Goal: Task Accomplishment & Management: Complete application form

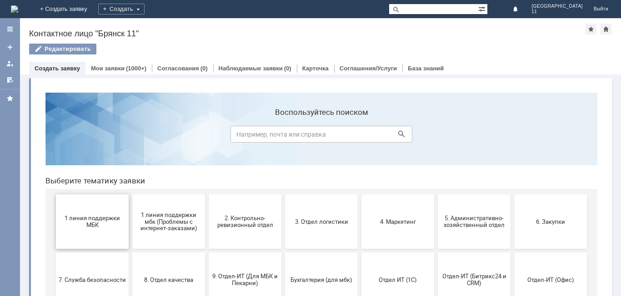
click at [103, 224] on span "1 линия поддержки МБК" at bounding box center [92, 222] width 67 height 14
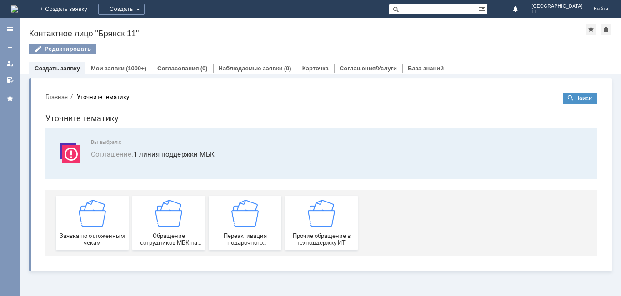
click at [103, 233] on span "Заявка по отложенным чекам" at bounding box center [92, 240] width 67 height 14
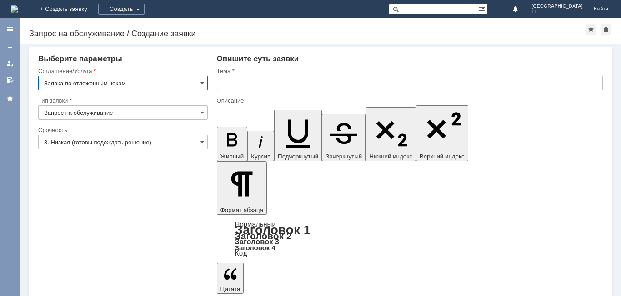
click at [267, 84] on input "text" at bounding box center [410, 83] width 386 height 15
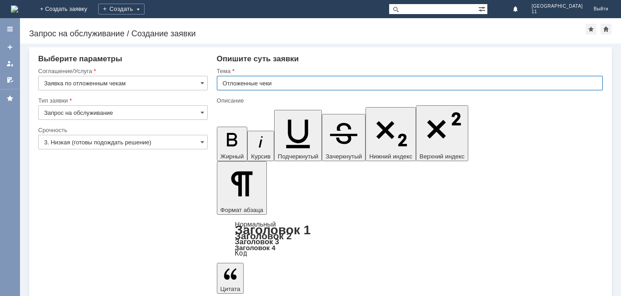
type input "Отложенные чеки"
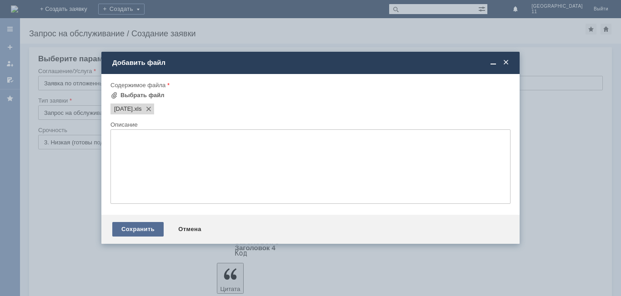
click at [152, 230] on div "Сохранить" at bounding box center [137, 229] width 51 height 15
